Goal: Transaction & Acquisition: Register for event/course

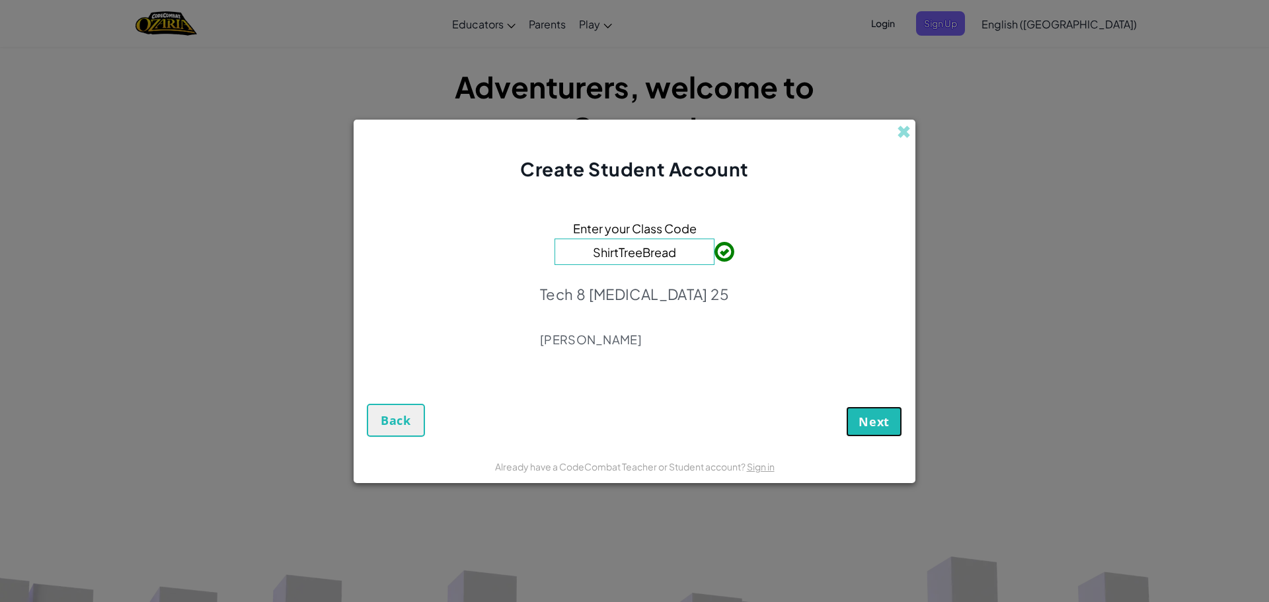
click at [876, 416] on span "Next" at bounding box center [874, 422] width 31 height 16
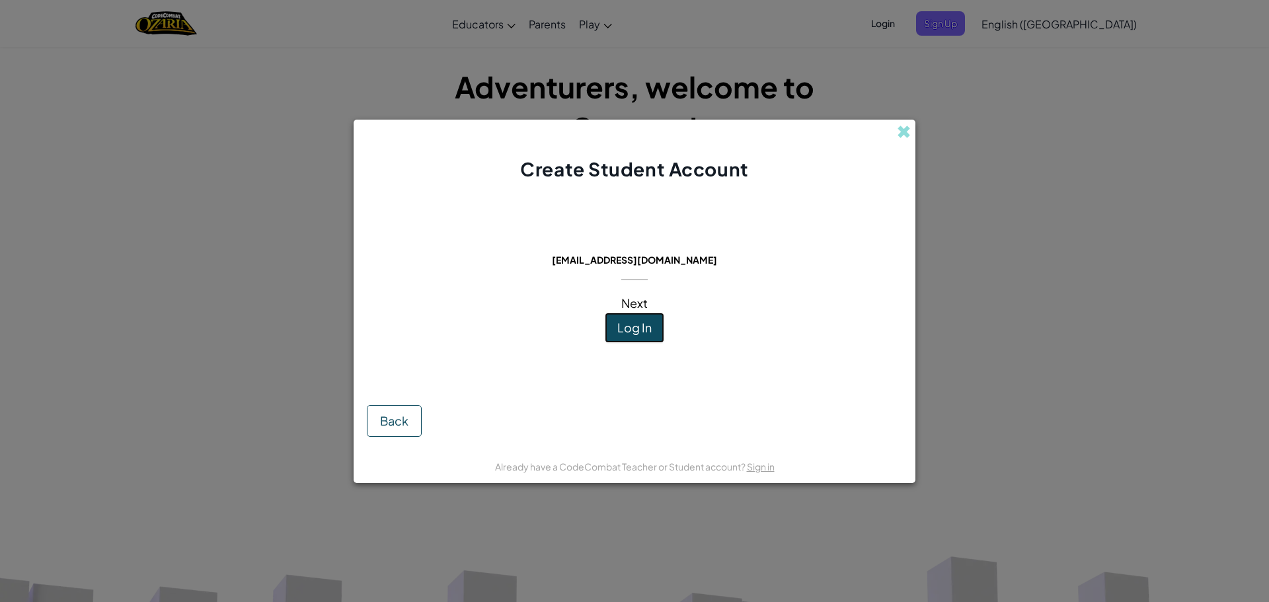
click at [614, 325] on button "Log In" at bounding box center [634, 328] width 59 height 30
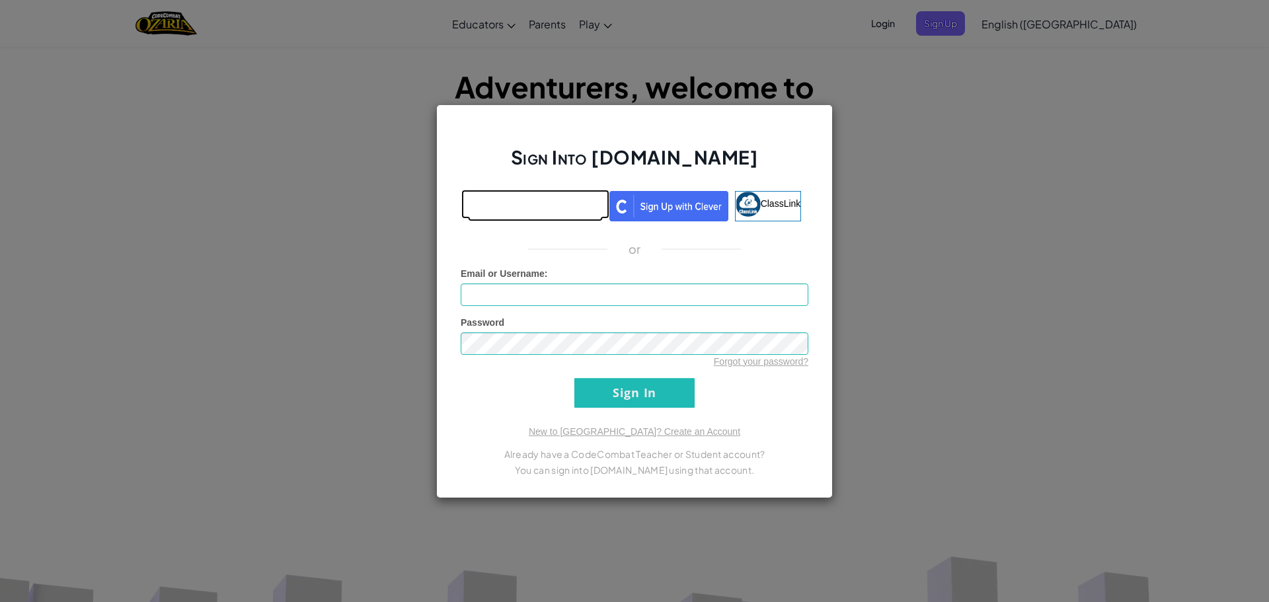
click at [542, 219] on link at bounding box center [535, 206] width 135 height 30
click at [542, 220] on link at bounding box center [535, 206] width 135 height 30
